Goal: Information Seeking & Learning: Learn about a topic

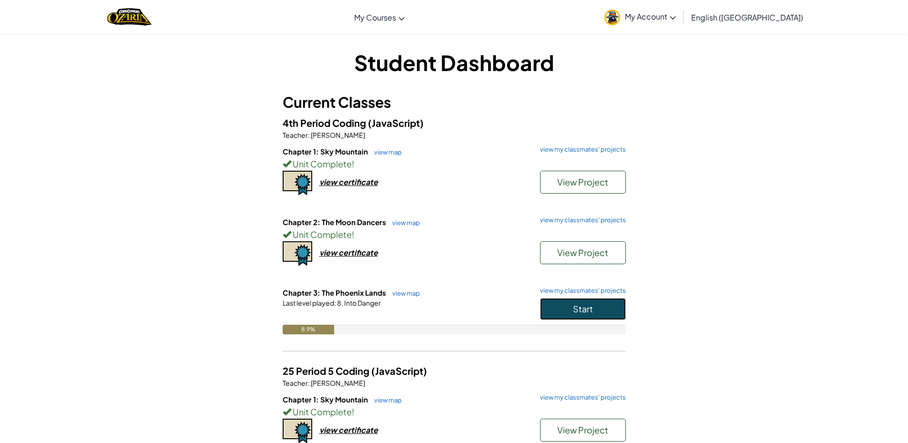
click at [568, 306] on button "Start" at bounding box center [583, 309] width 86 height 22
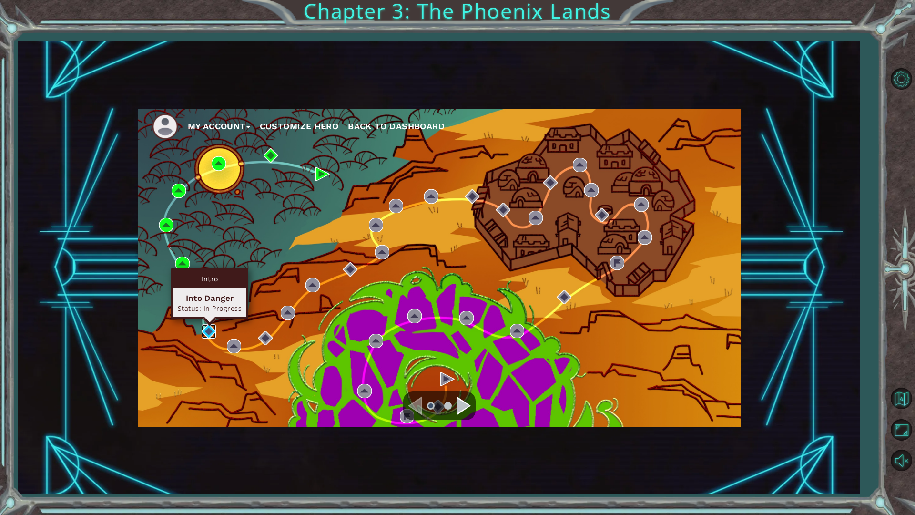
click at [206, 334] on img at bounding box center [209, 331] width 14 height 14
